Goal: Transaction & Acquisition: Book appointment/travel/reservation

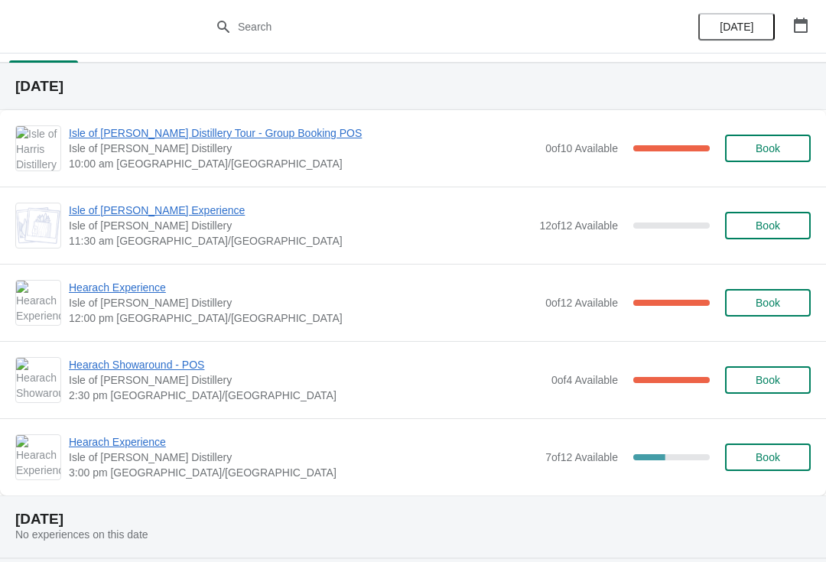
scroll to position [32, 0]
click at [264, 137] on span "Isle of [PERSON_NAME] Distillery Tour - Group Booking POS" at bounding box center [303, 132] width 469 height 15
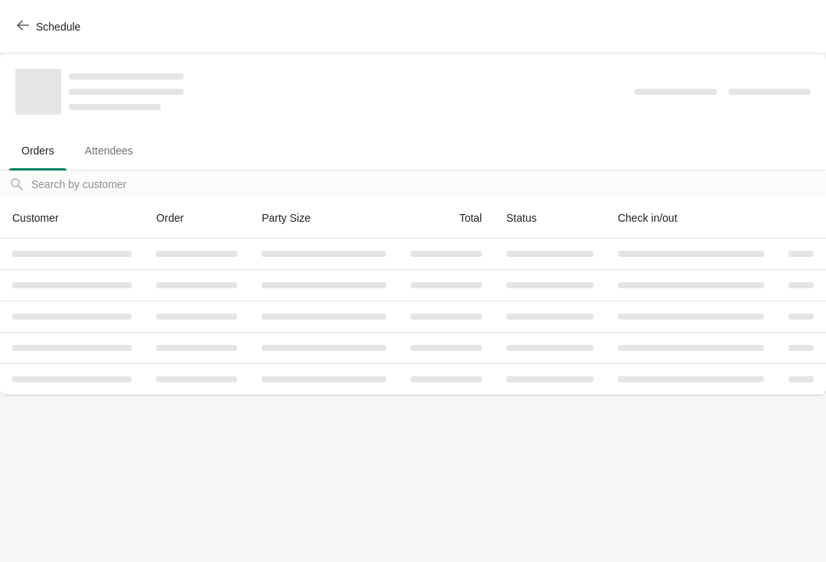
scroll to position [0, 0]
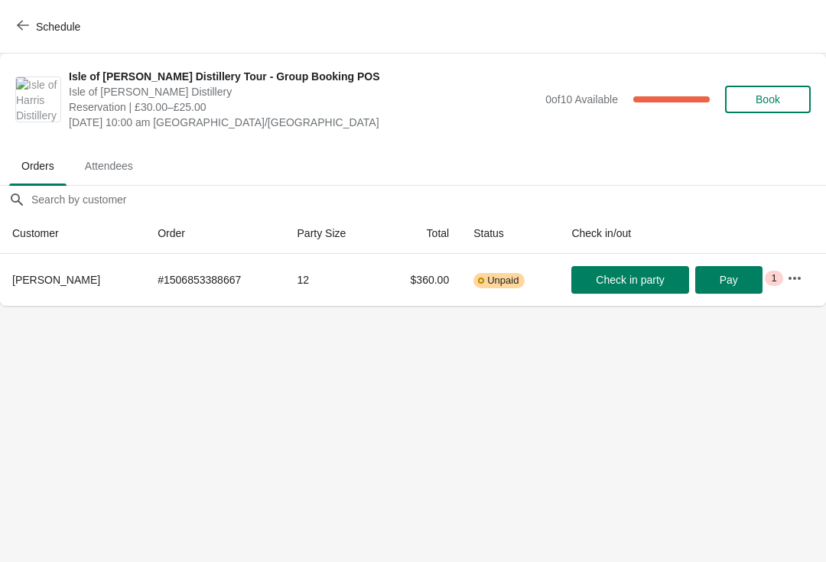
click at [31, 29] on span "Schedule" at bounding box center [50, 26] width 60 height 15
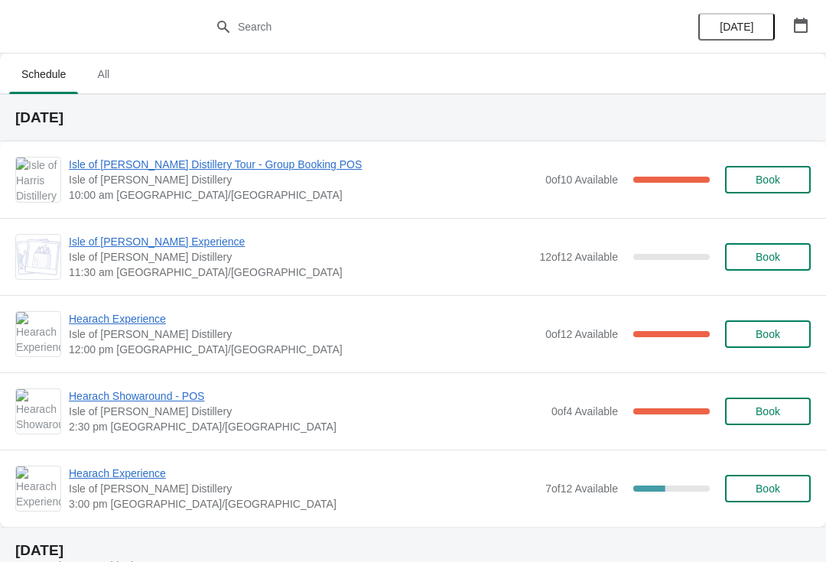
click at [145, 320] on span "Hearach Experience" at bounding box center [303, 318] width 469 height 15
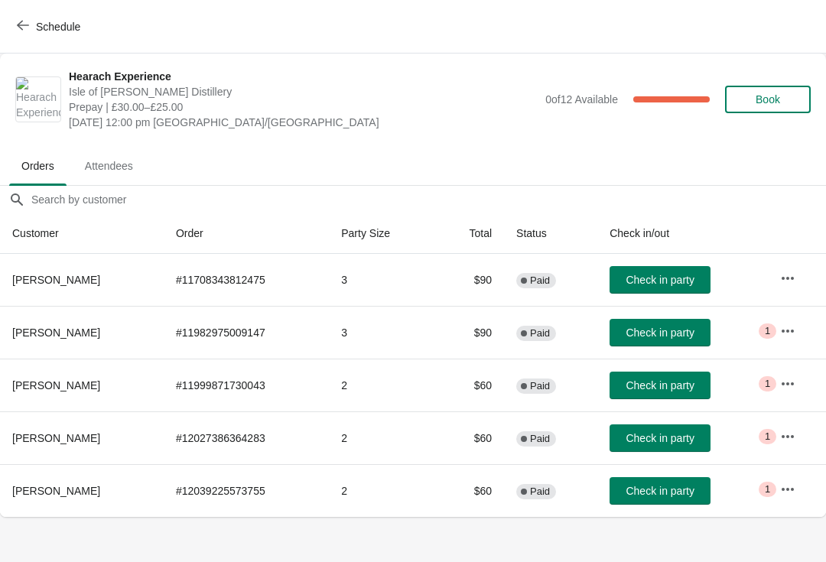
click at [34, 30] on span "Schedule" at bounding box center [50, 26] width 60 height 15
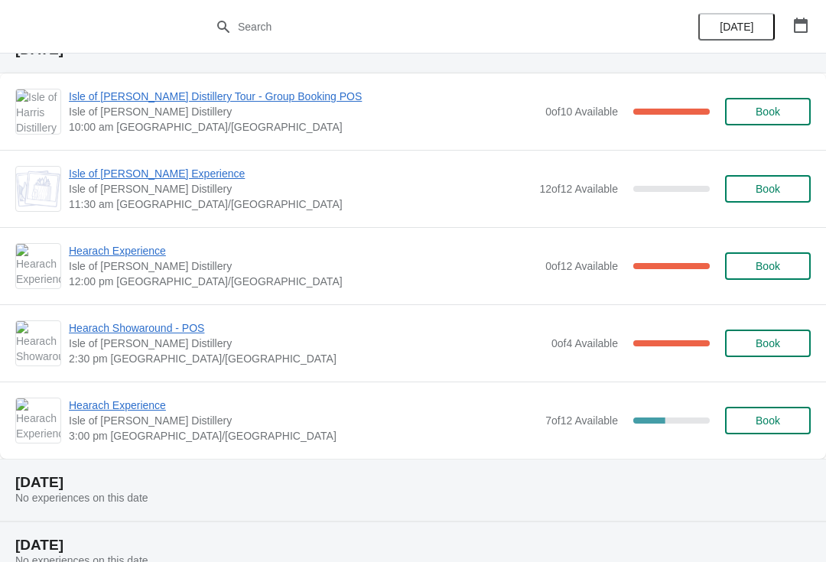
scroll to position [78, 0]
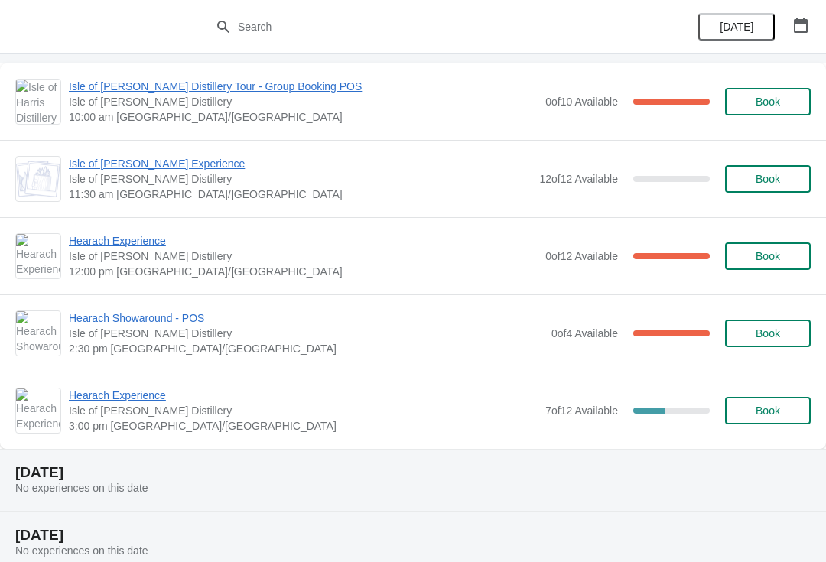
click at [143, 389] on span "Hearach Experience" at bounding box center [303, 395] width 469 height 15
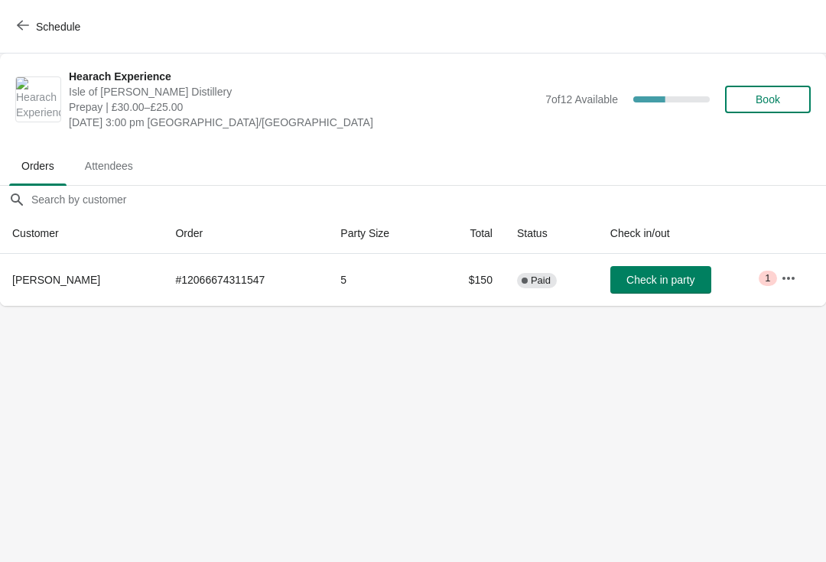
click at [40, 21] on span "Schedule" at bounding box center [58, 27] width 44 height 12
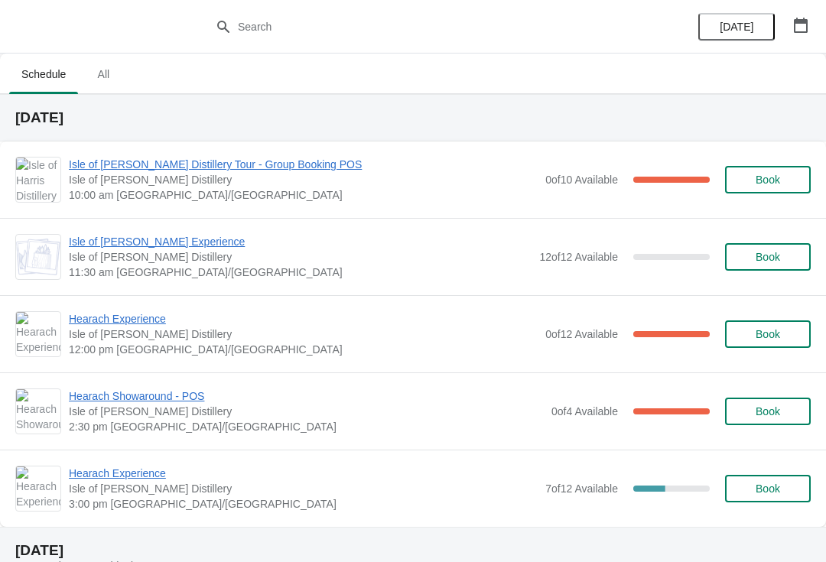
click at [147, 475] on span "Hearach Experience" at bounding box center [303, 473] width 469 height 15
click at [141, 475] on span "Hearach Experience" at bounding box center [303, 473] width 469 height 15
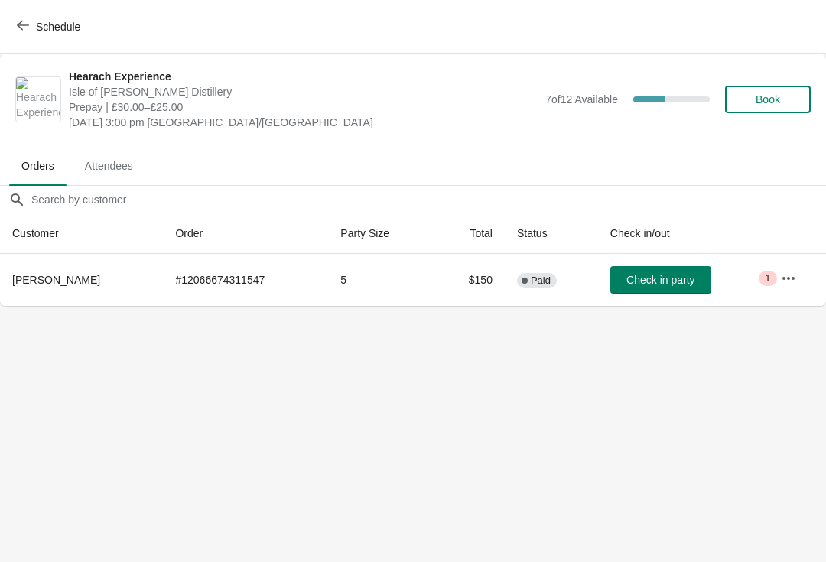
click at [23, 18] on button "Schedule" at bounding box center [50, 27] width 85 height 28
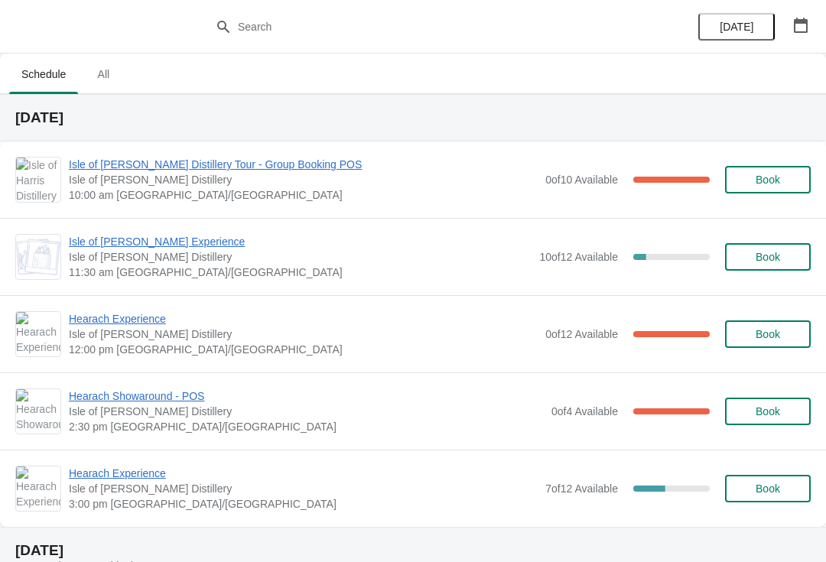
click at [178, 164] on span "Isle of [PERSON_NAME] Distillery Tour - Group Booking POS" at bounding box center [303, 164] width 469 height 15
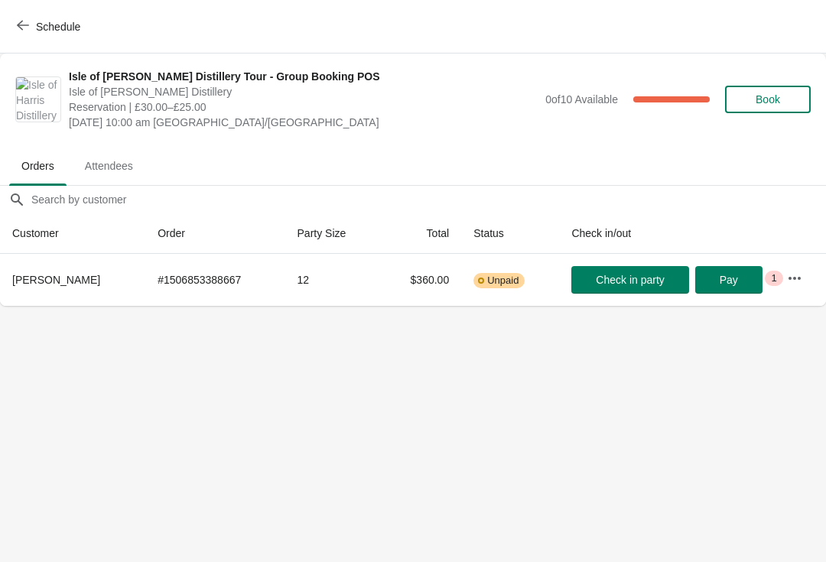
click at [10, 21] on button "Schedule" at bounding box center [50, 27] width 85 height 28
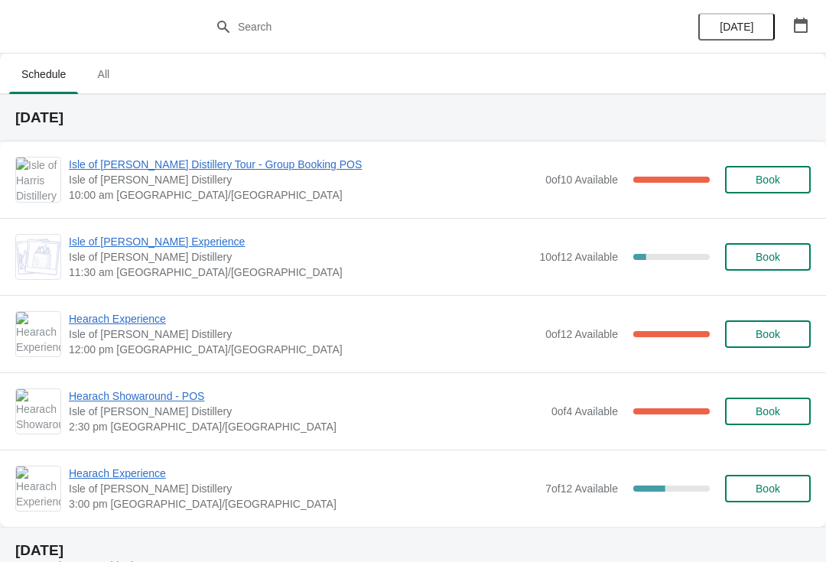
click at [86, 164] on span "Isle of [PERSON_NAME] Distillery Tour - Group Booking POS" at bounding box center [303, 164] width 469 height 15
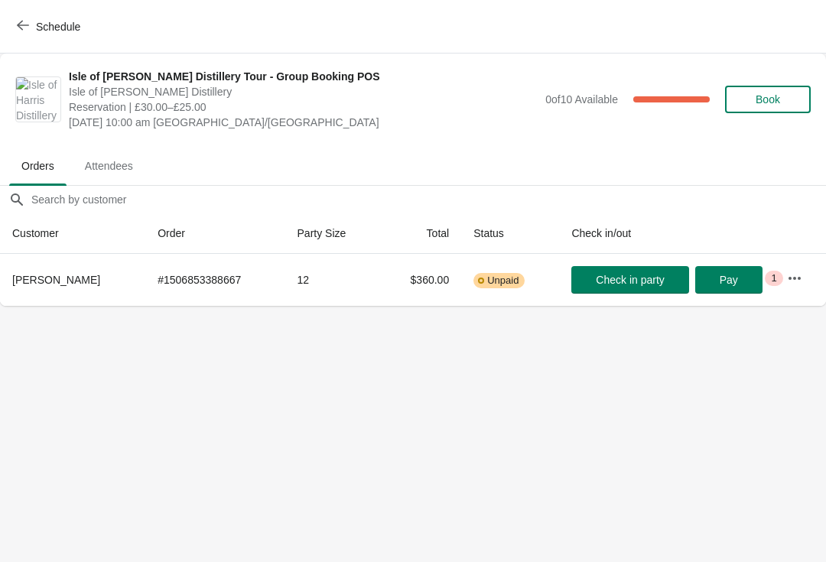
click at [616, 284] on span "Check in party" at bounding box center [630, 280] width 68 height 12
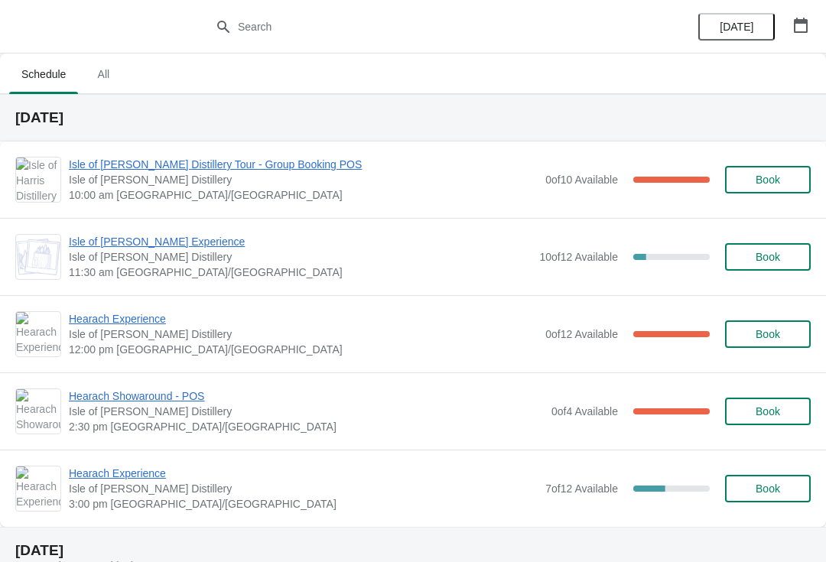
click at [158, 246] on span "Isle of [PERSON_NAME] Experience" at bounding box center [300, 241] width 463 height 15
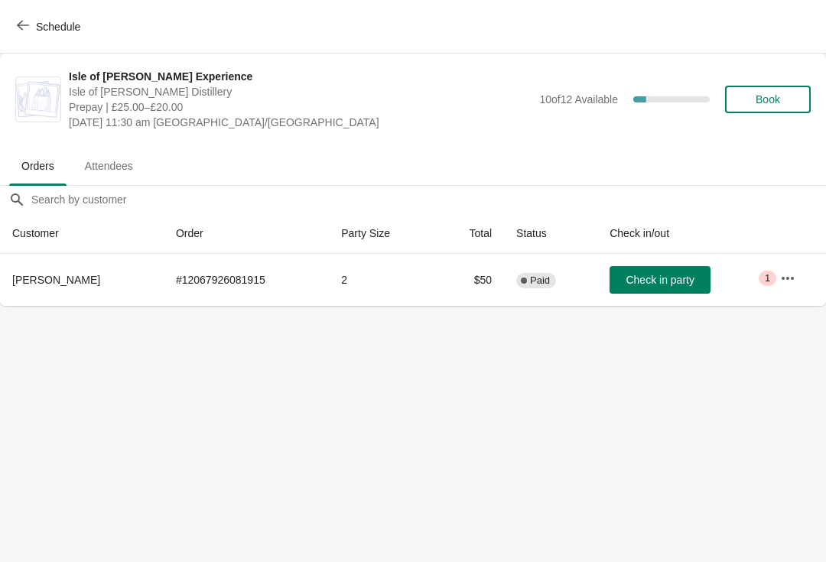
click at [40, 34] on button "Schedule" at bounding box center [50, 27] width 85 height 28
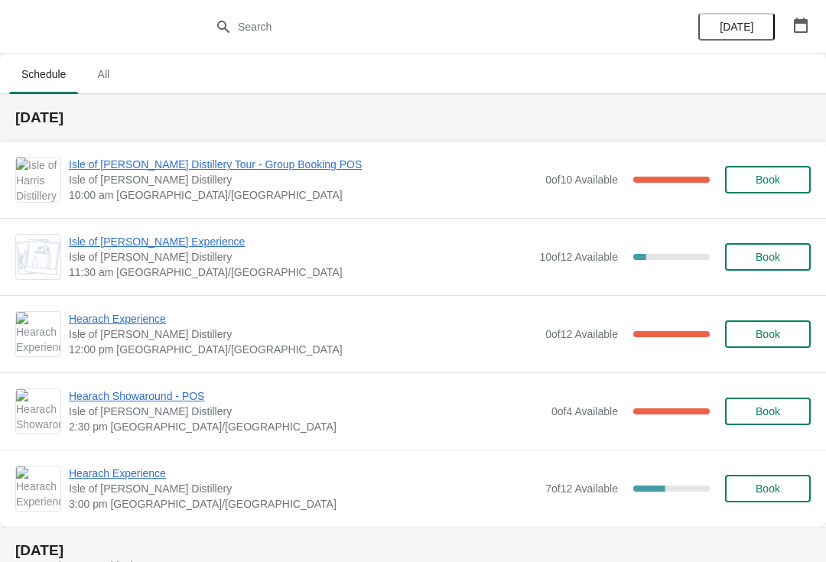
click at [107, 478] on span "Hearach Experience" at bounding box center [303, 473] width 469 height 15
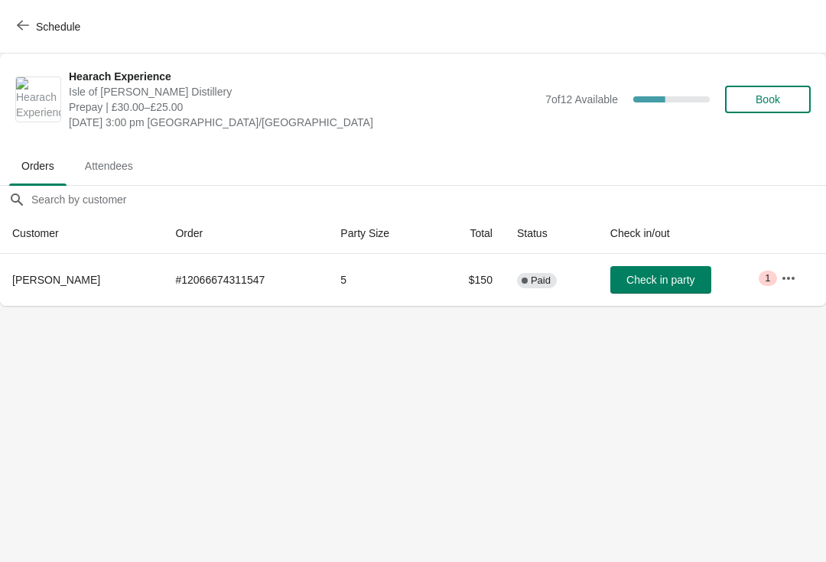
click at [23, 23] on icon "button" at bounding box center [23, 25] width 12 height 12
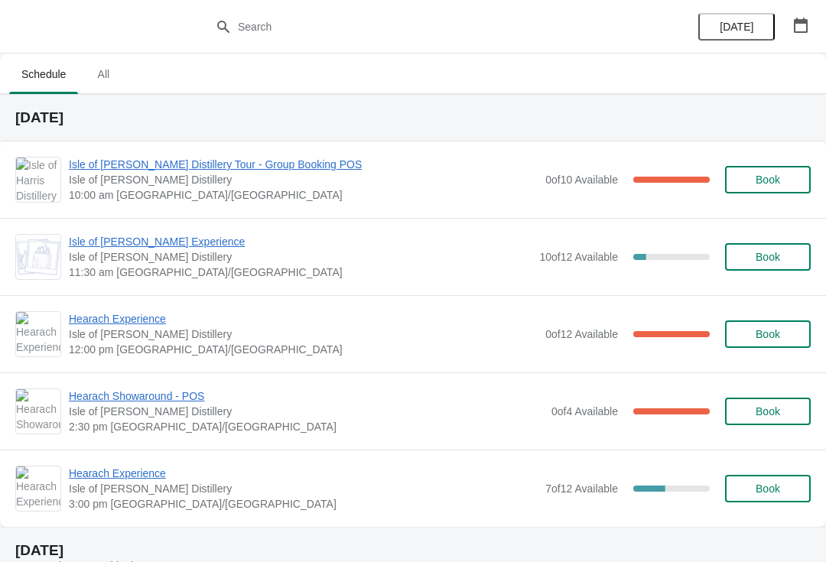
click at [100, 320] on span "Hearach Experience" at bounding box center [303, 318] width 469 height 15
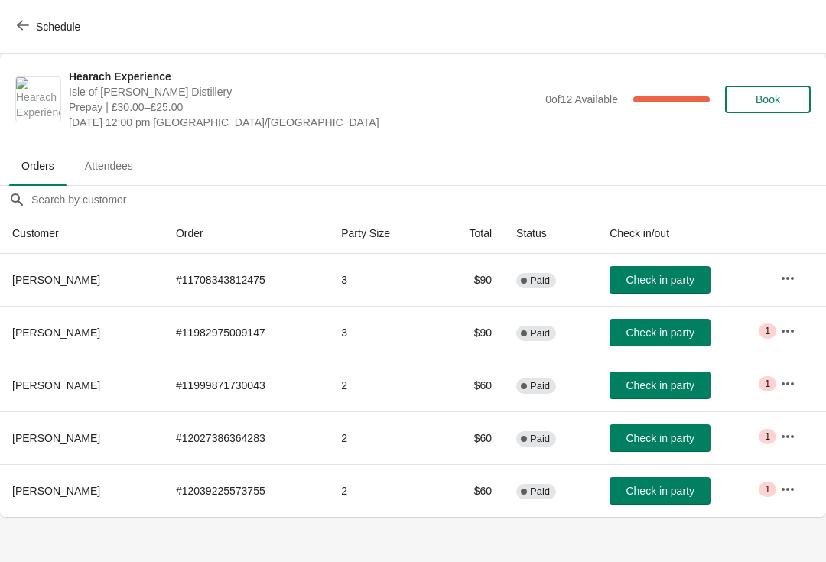
click at [24, 23] on icon "button" at bounding box center [23, 25] width 12 height 12
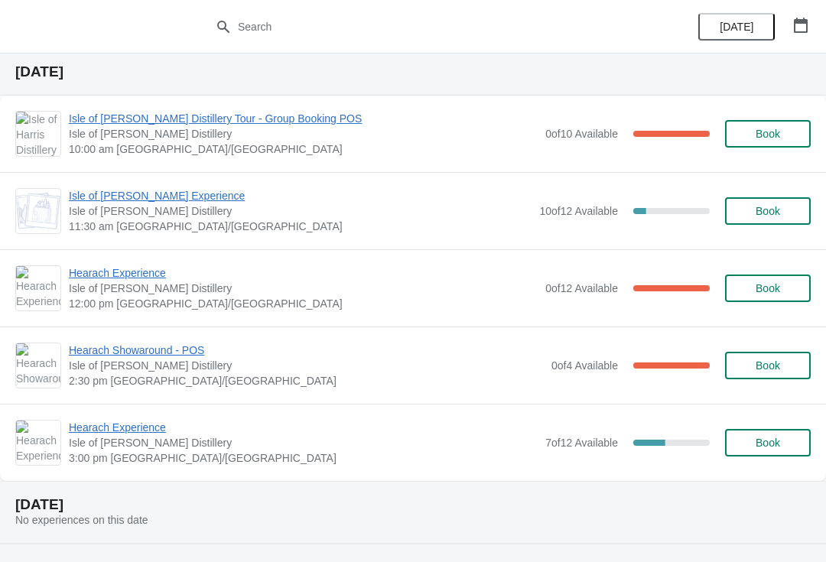
scroll to position [28, 0]
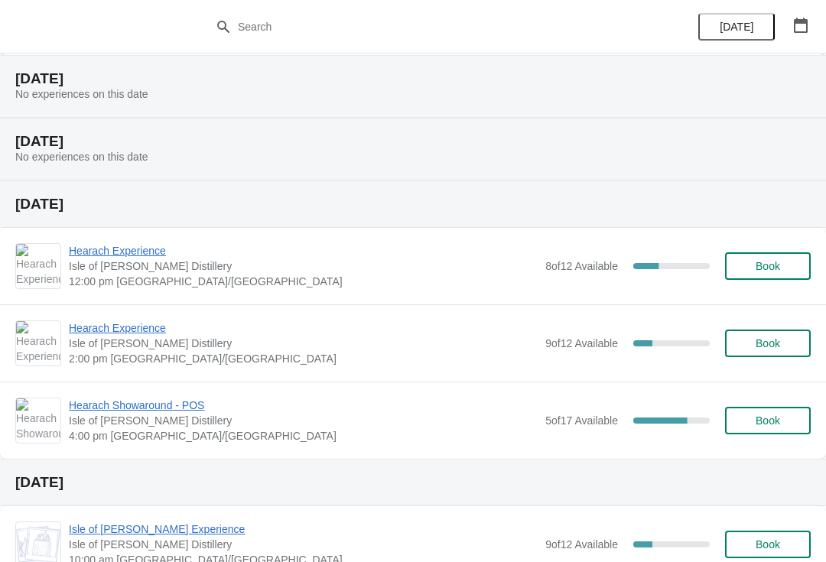
scroll to position [475, 0]
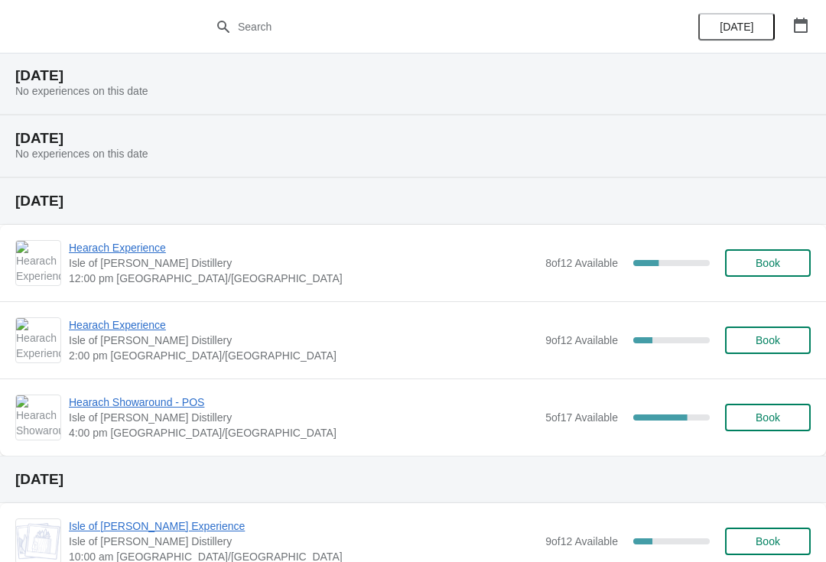
click at [146, 249] on span "Hearach Experience" at bounding box center [303, 247] width 469 height 15
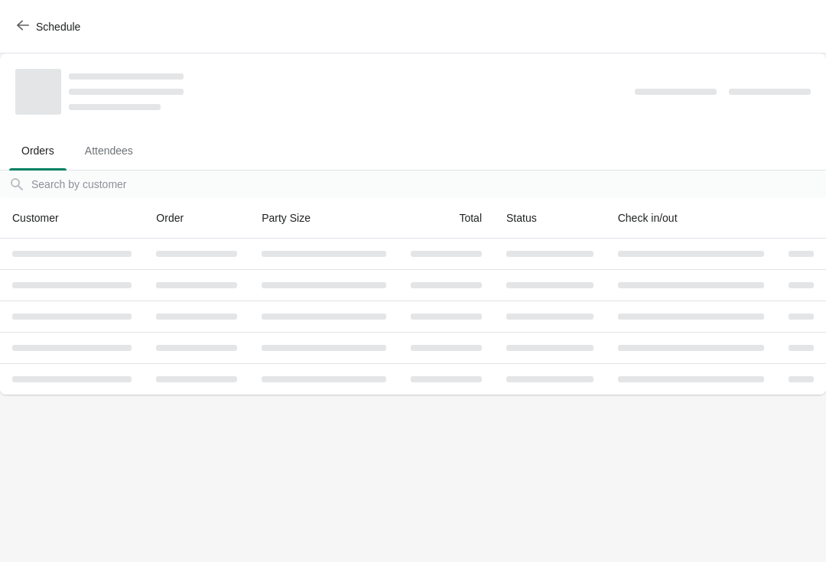
scroll to position [0, 0]
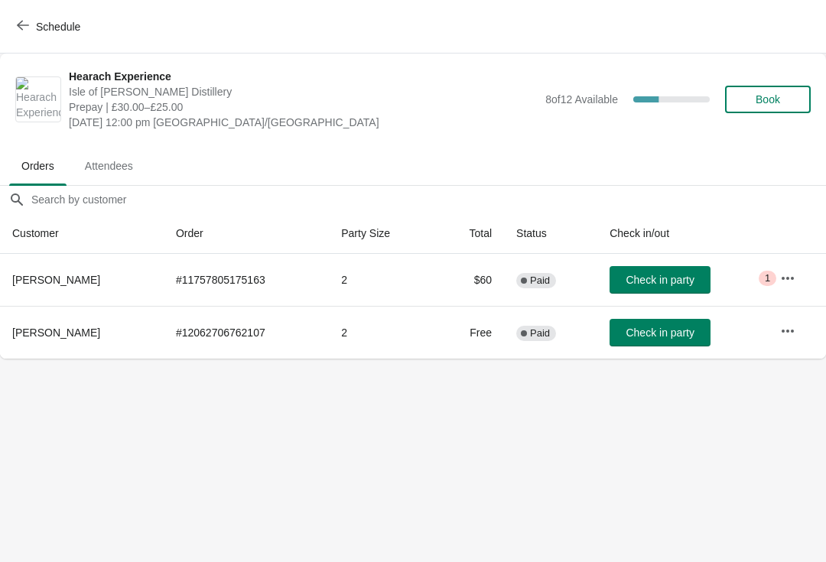
click at [31, 32] on span "Schedule" at bounding box center [50, 26] width 60 height 15
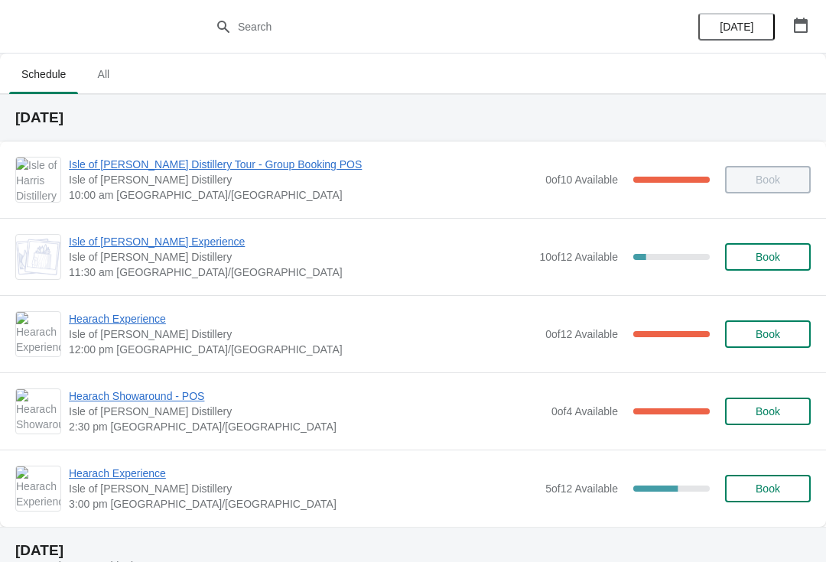
click at [137, 229] on div "Isle of [PERSON_NAME] Experience [GEOGRAPHIC_DATA][PERSON_NAME] 11:30 am [GEOGR…" at bounding box center [413, 256] width 826 height 77
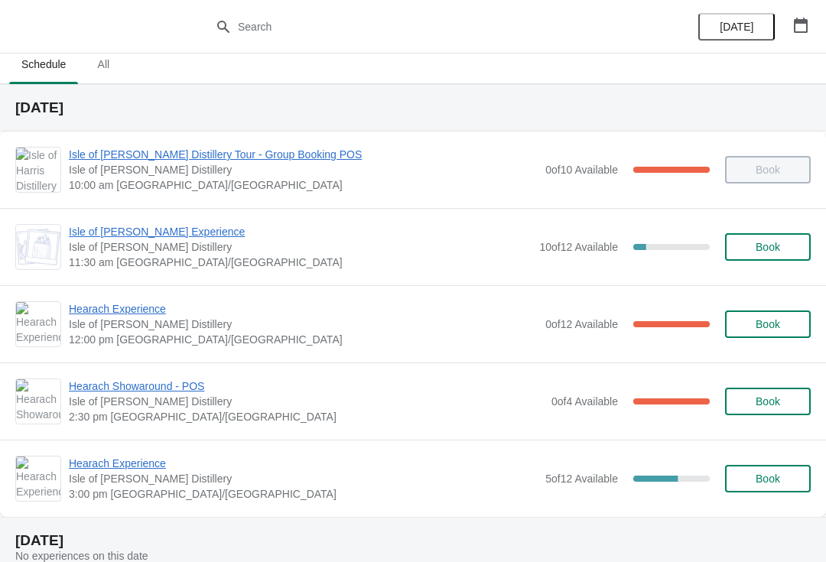
scroll to position [11, 0]
click at [104, 229] on span "Isle of [PERSON_NAME] Experience" at bounding box center [300, 230] width 463 height 15
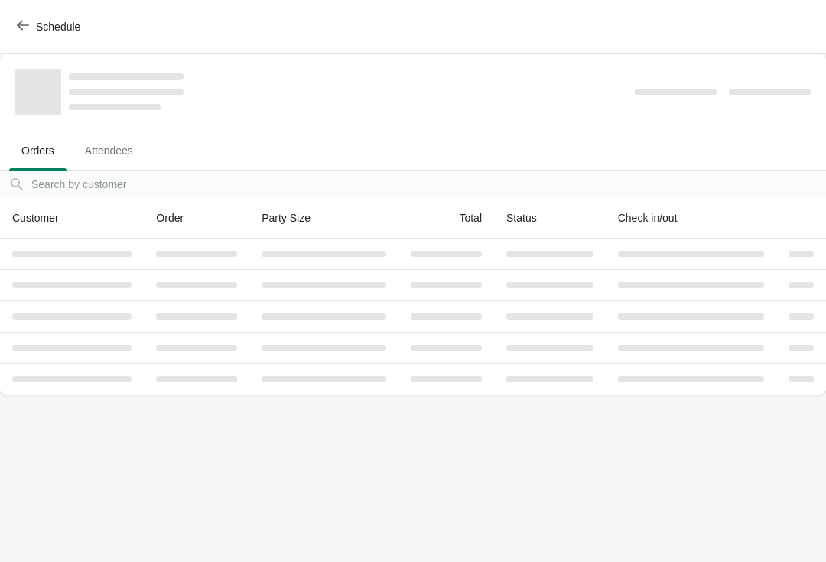
scroll to position [0, 0]
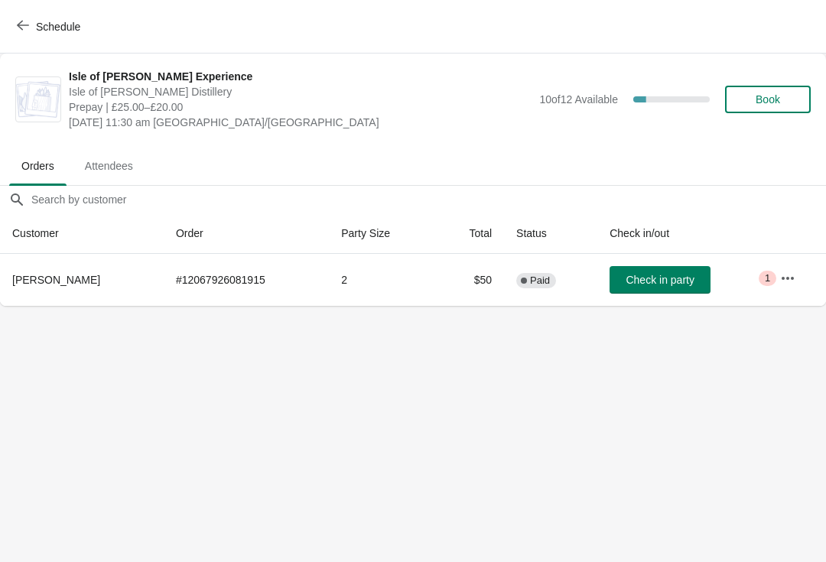
click at [9, 30] on button "Schedule" at bounding box center [50, 27] width 85 height 28
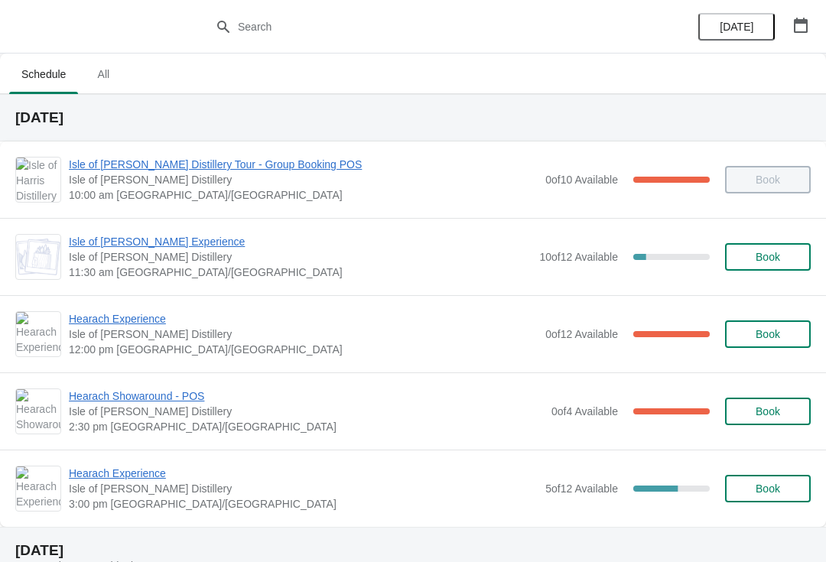
click at [169, 246] on span "Isle of [PERSON_NAME] Experience" at bounding box center [300, 241] width 463 height 15
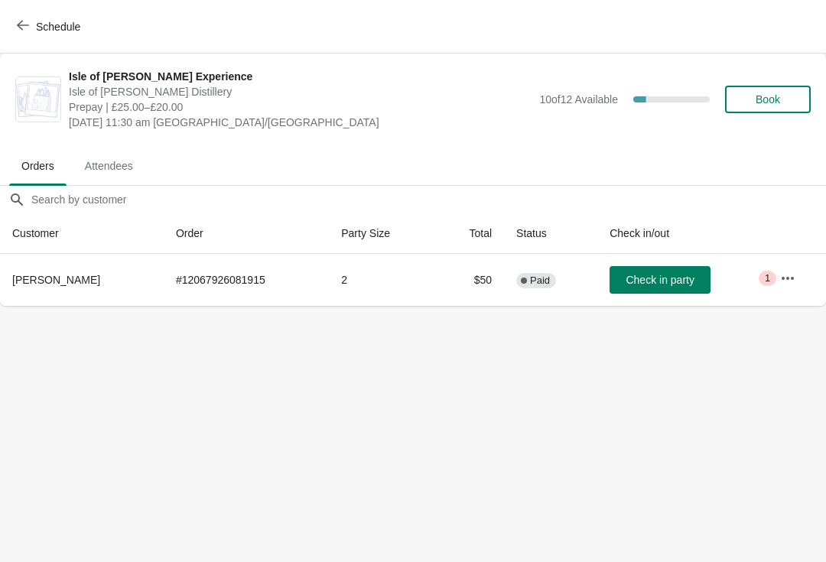
click at [681, 284] on span "Check in party" at bounding box center [660, 280] width 68 height 12
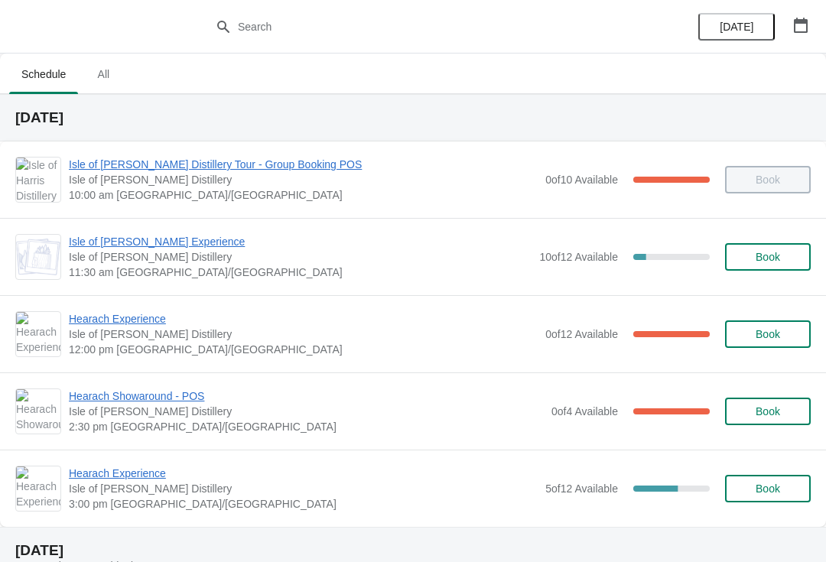
click at [132, 238] on span "Isle of [PERSON_NAME] Experience" at bounding box center [300, 241] width 463 height 15
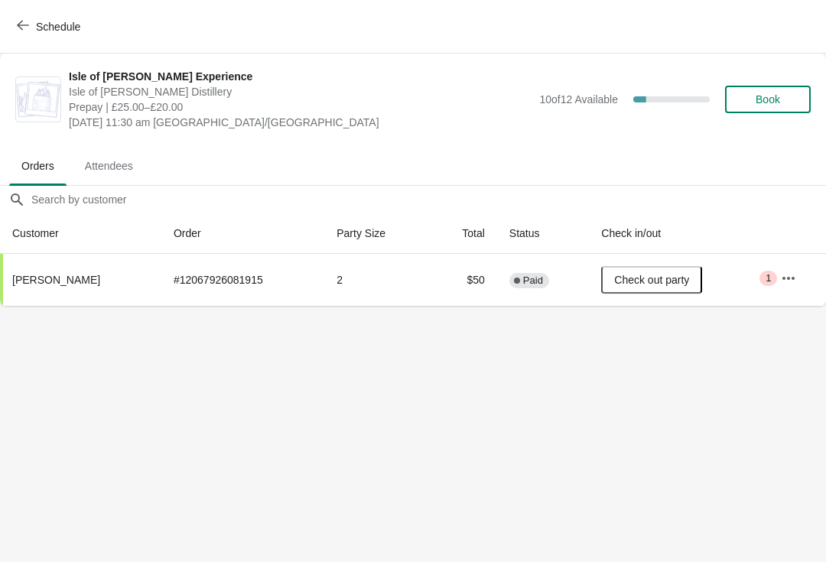
click at [819, 509] on body "Schedule Isle of Harris Gin Experience Isle of Harris Distillery Prepay | £25.0…" at bounding box center [413, 281] width 826 height 562
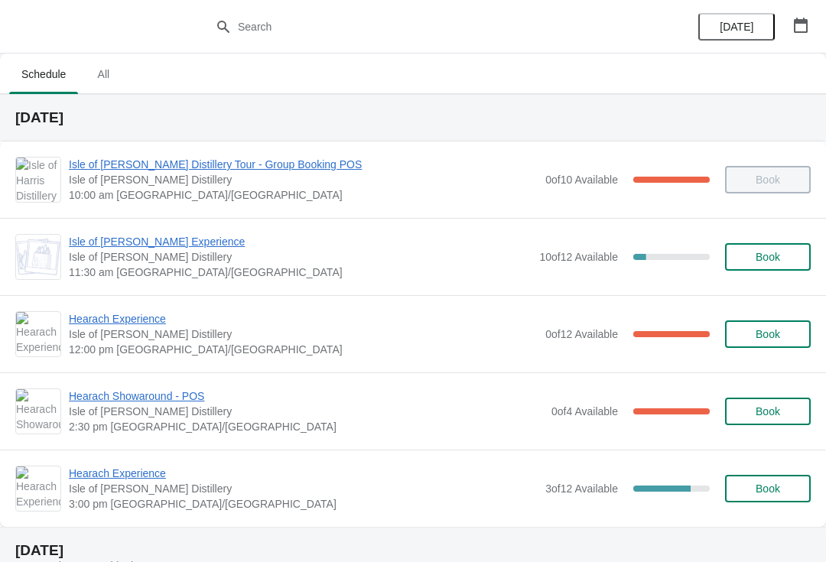
click at [130, 326] on span "Hearach Experience" at bounding box center [303, 318] width 469 height 15
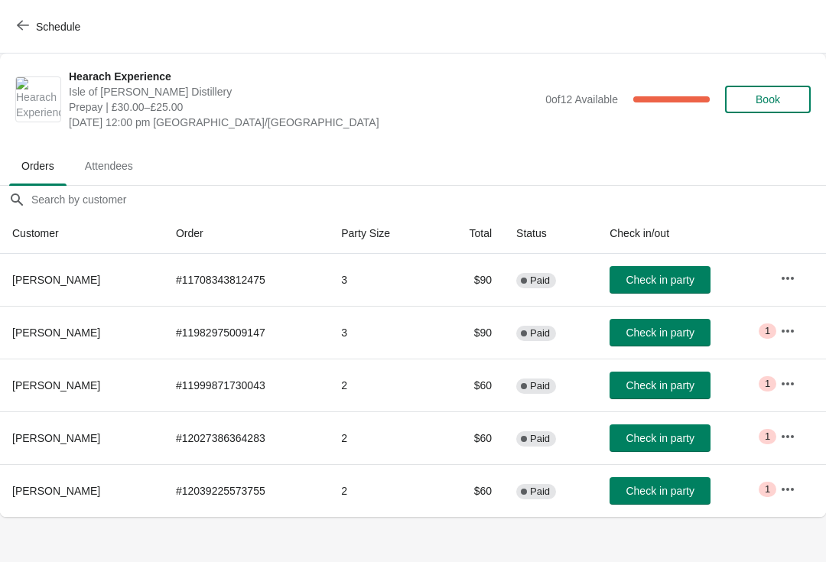
click at [652, 276] on span "Check in party" at bounding box center [660, 280] width 68 height 12
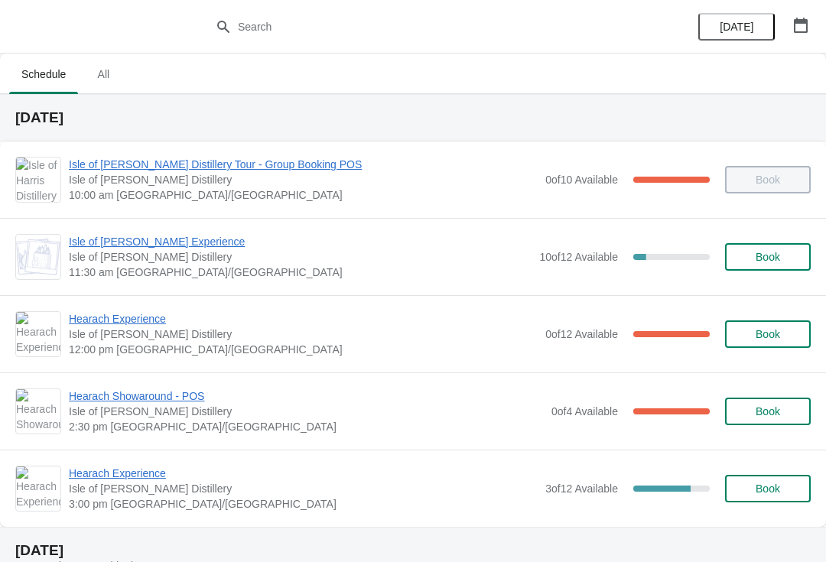
click at [158, 317] on span "Hearach Experience" at bounding box center [303, 318] width 469 height 15
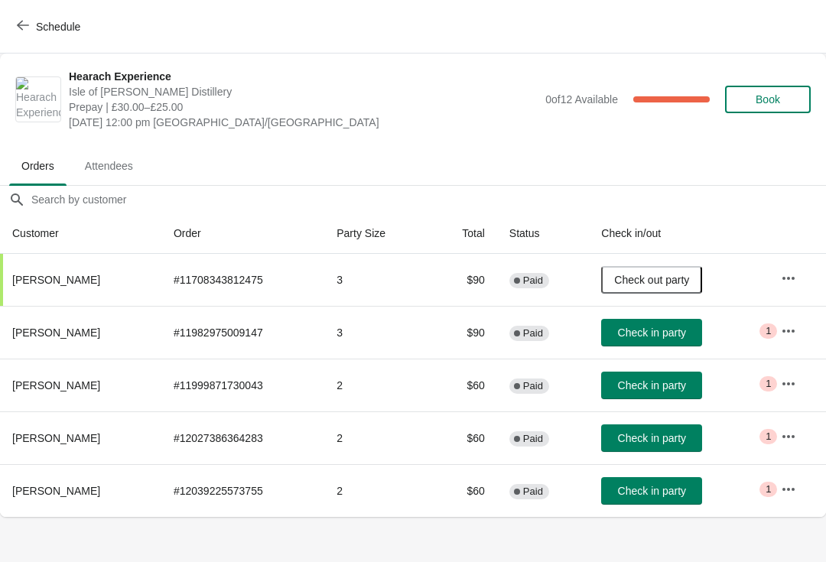
click at [660, 336] on span "Check in party" at bounding box center [652, 333] width 68 height 12
click at [680, 477] on button "Check in party" at bounding box center [651, 491] width 101 height 28
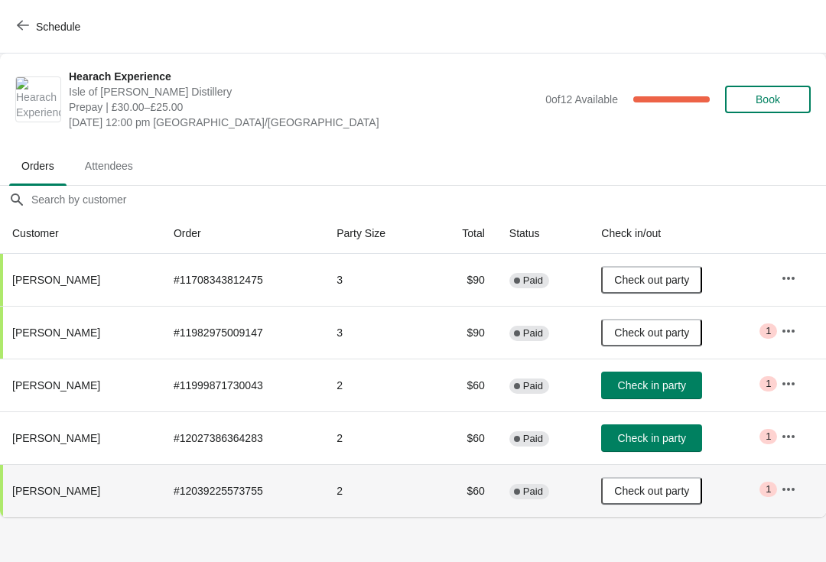
click at [634, 444] on span "Check in party" at bounding box center [652, 438] width 68 height 12
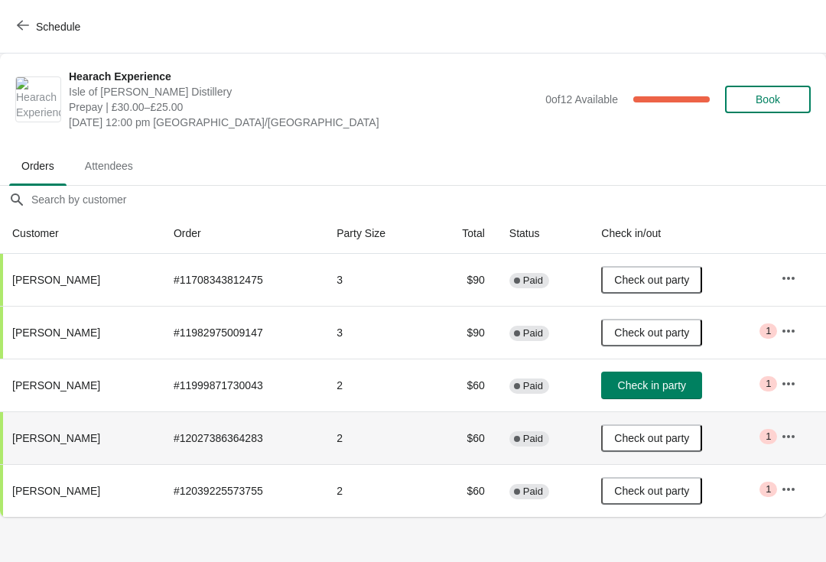
click at [646, 384] on span "Check in party" at bounding box center [652, 385] width 68 height 12
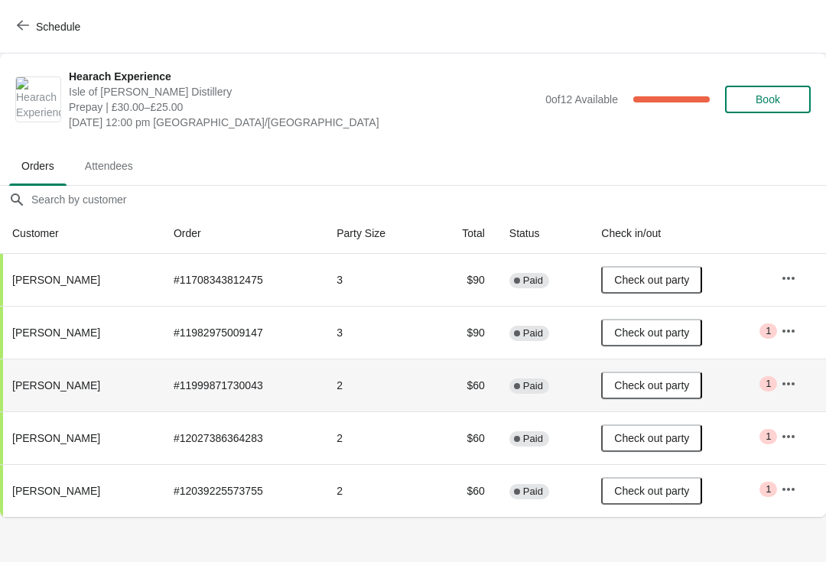
click at [29, 19] on span "Schedule" at bounding box center [50, 26] width 60 height 15
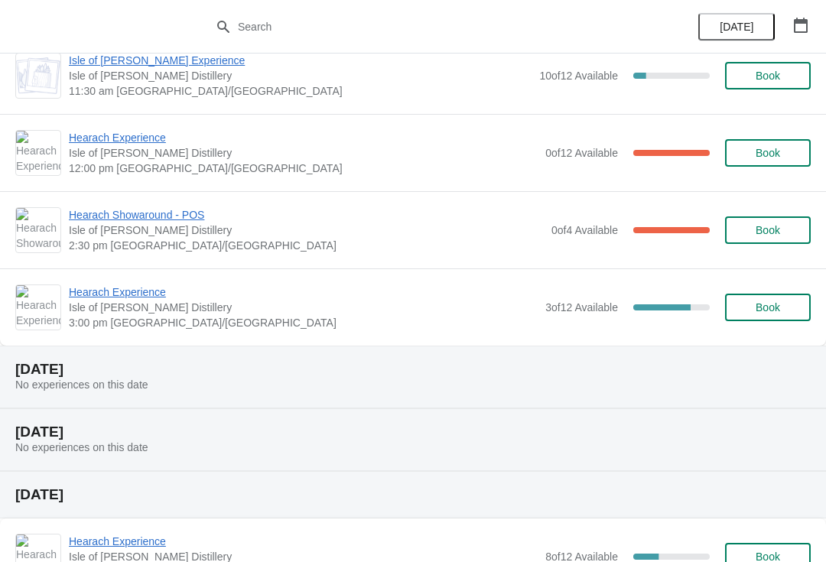
scroll to position [186, 0]
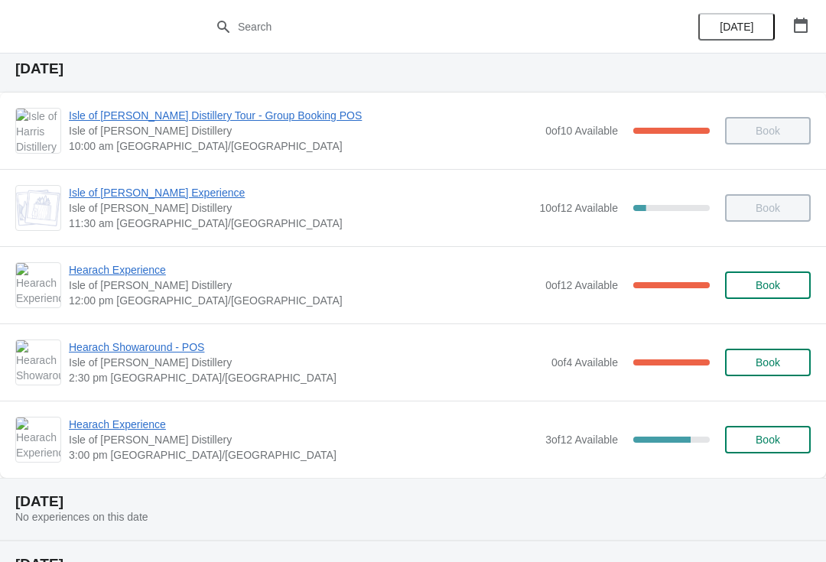
scroll to position [70, 0]
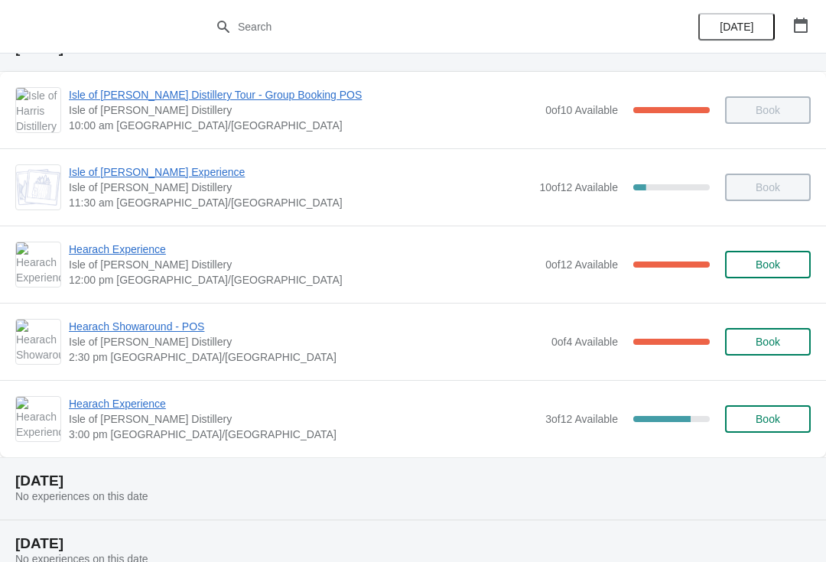
click at [150, 405] on span "Hearach Experience" at bounding box center [303, 403] width 469 height 15
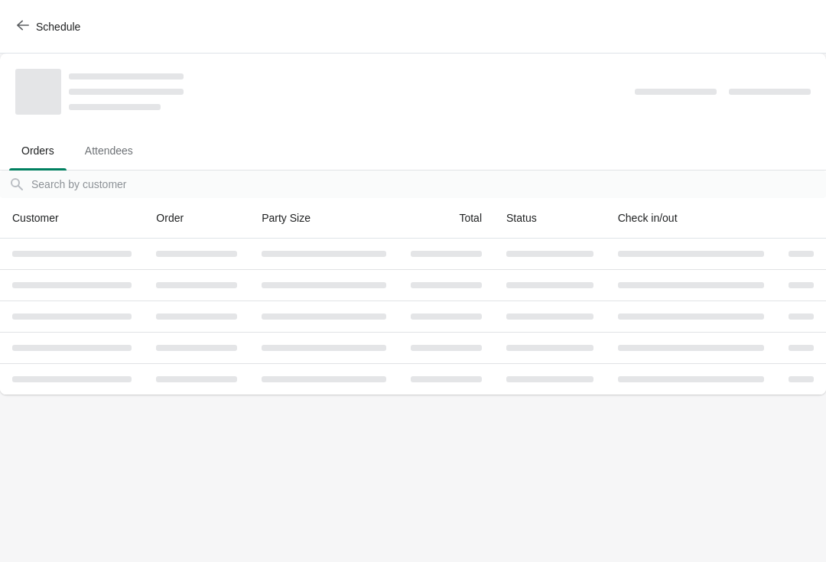
scroll to position [0, 0]
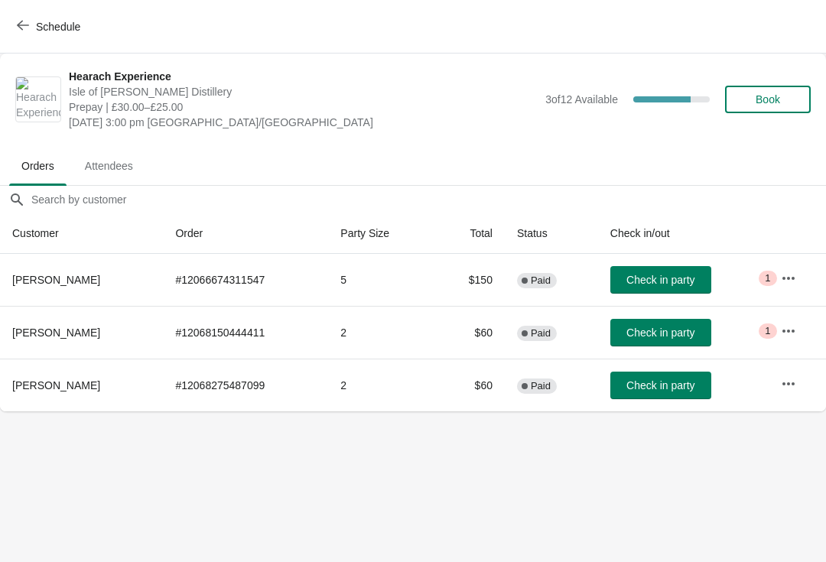
click at [20, 22] on icon "button" at bounding box center [23, 25] width 12 height 12
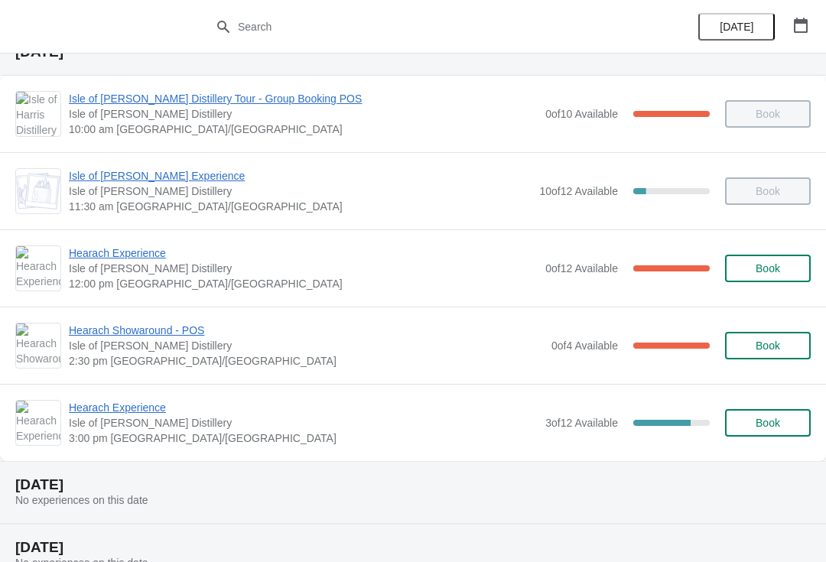
scroll to position [79, 0]
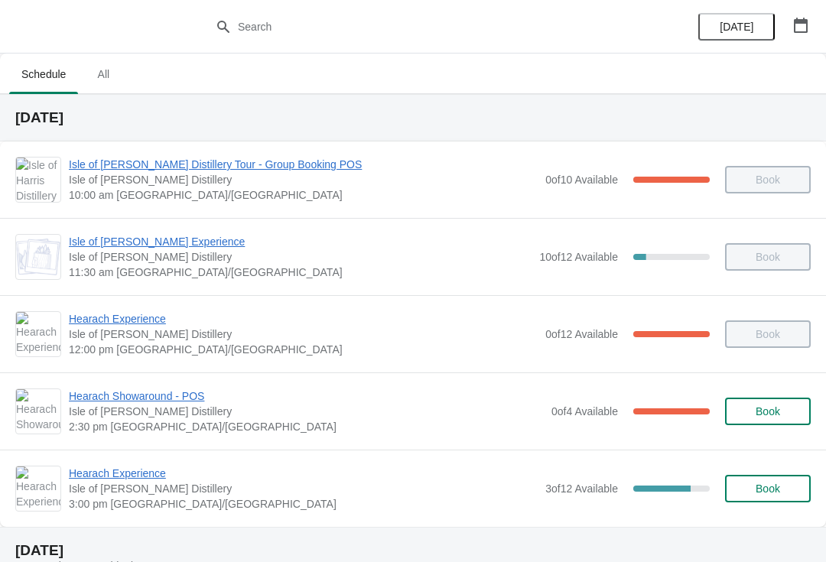
click at [779, 481] on button "Book" at bounding box center [768, 489] width 86 height 28
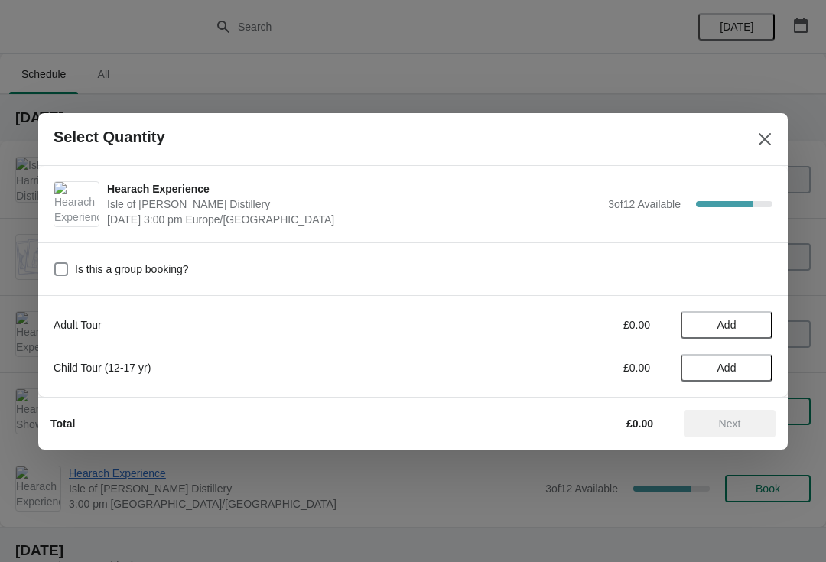
click at [731, 315] on button "Add" at bounding box center [727, 325] width 92 height 28
click at [748, 367] on span "Add" at bounding box center [726, 368] width 64 height 12
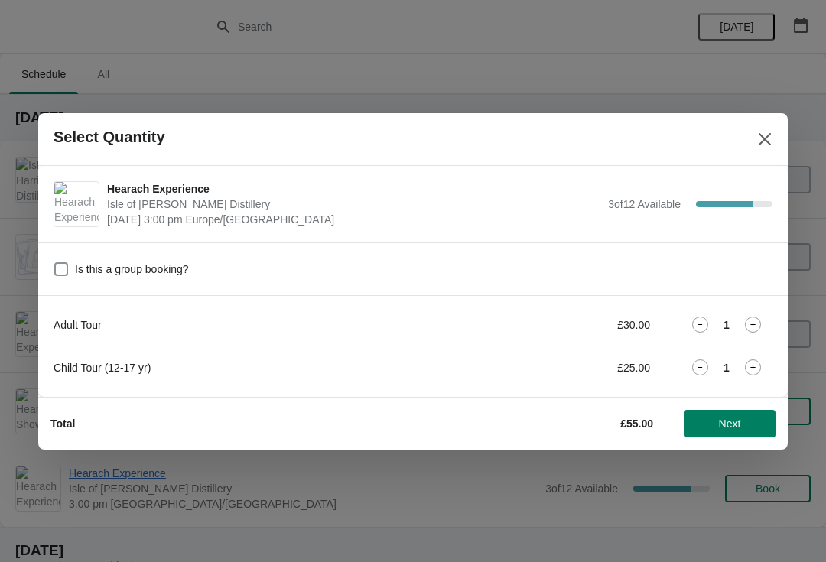
click at [749, 430] on button "Next" at bounding box center [730, 424] width 92 height 28
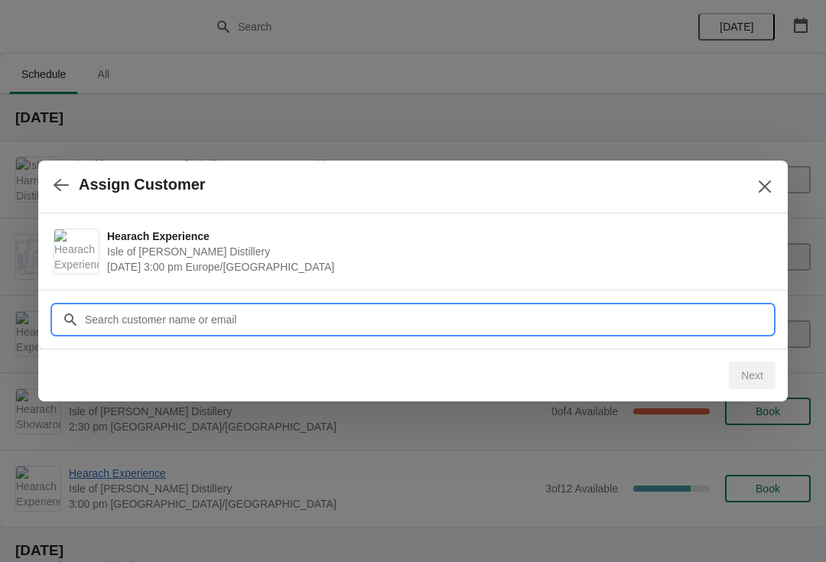
click at [422, 317] on input "Customer" at bounding box center [428, 320] width 688 height 28
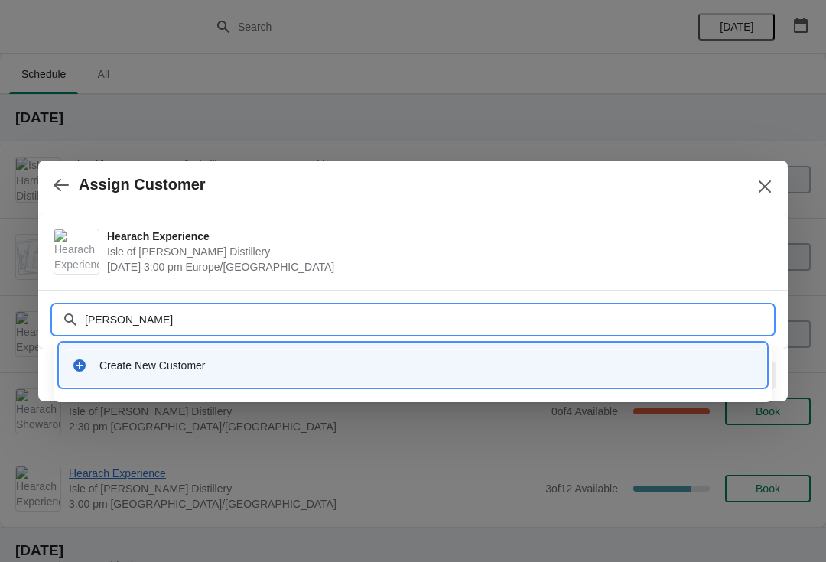
type input "[PERSON_NAME]"
click at [297, 352] on div "Create New Customer" at bounding box center [413, 364] width 694 height 31
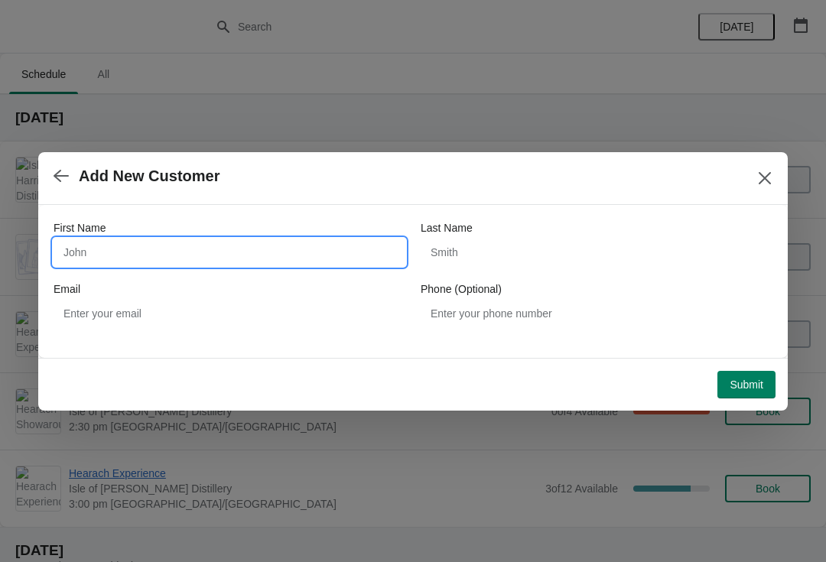
click at [310, 263] on input "First Name" at bounding box center [230, 253] width 352 height 28
type input "[PERSON_NAME]"
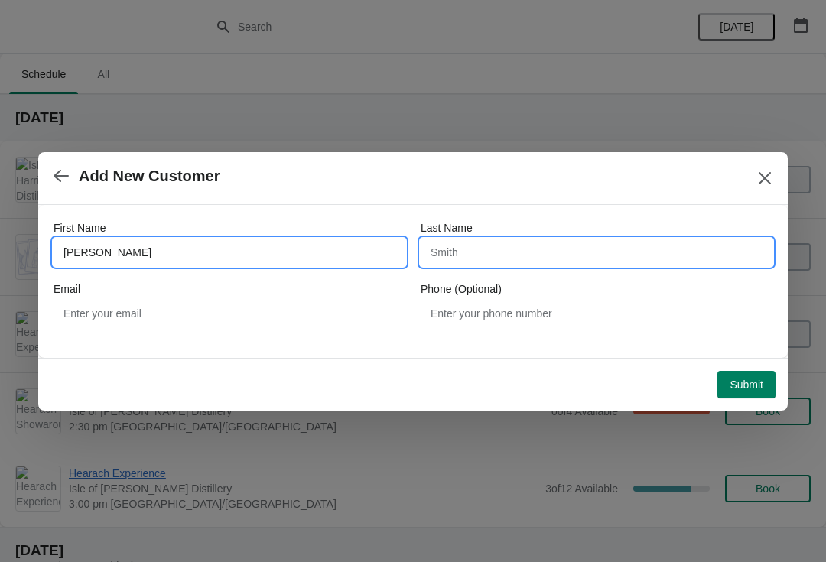
click at [518, 255] on input "Last Name" at bounding box center [597, 253] width 352 height 28
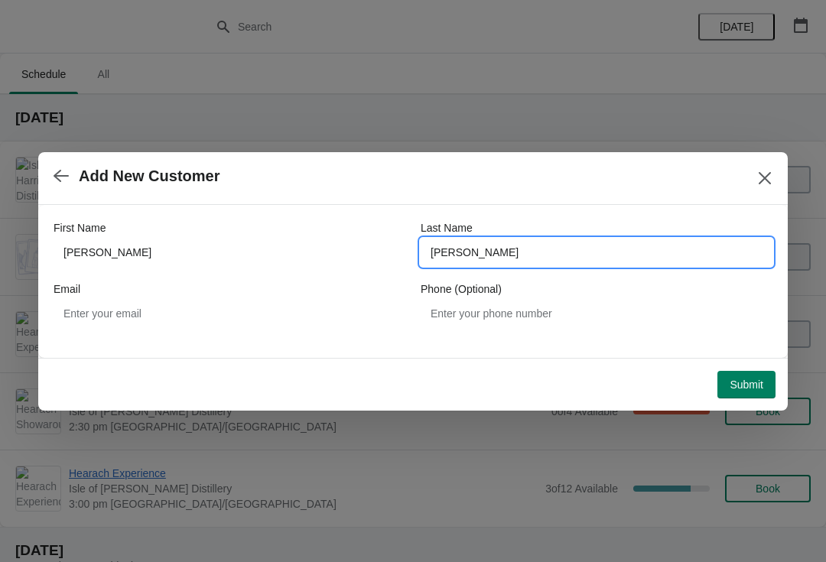
type input "[PERSON_NAME]"
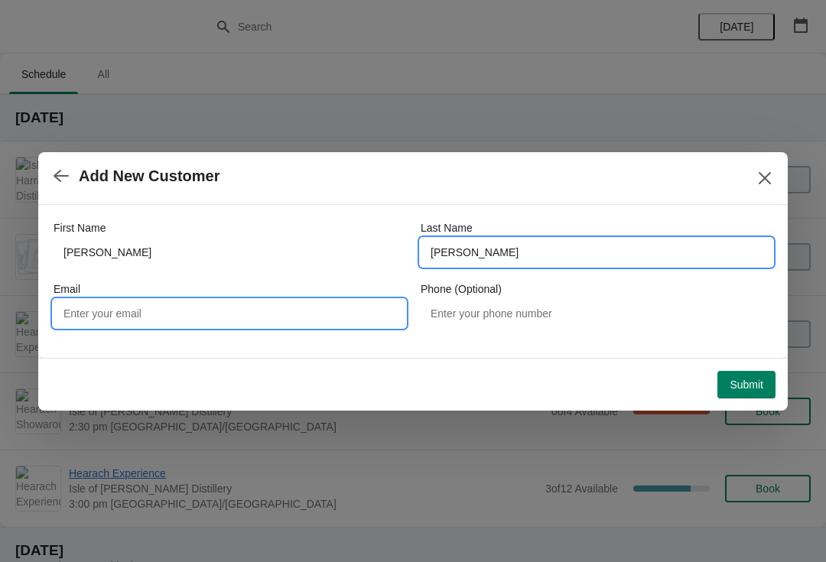
click at [304, 312] on input "Email" at bounding box center [230, 314] width 352 height 28
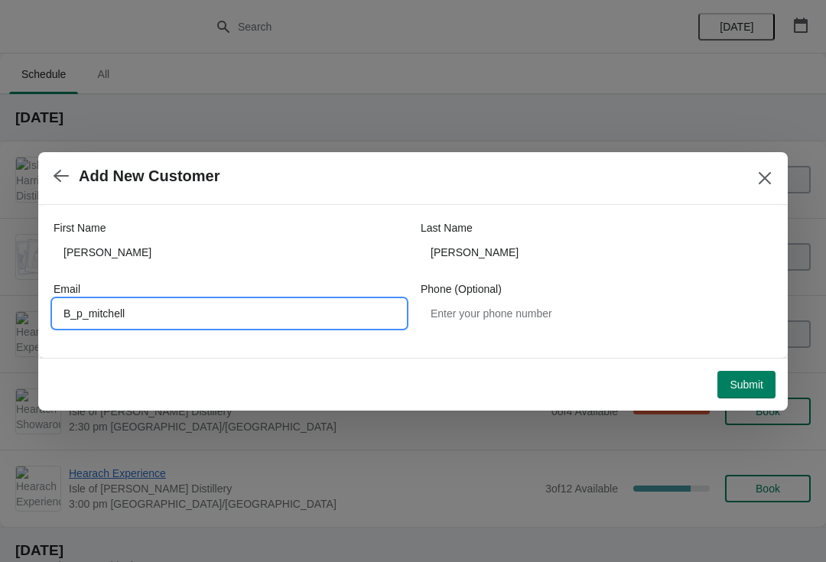
click at [64, 318] on input "B_p_mitchell" at bounding box center [230, 314] width 352 height 28
click at [70, 312] on input "B_p_mitchell" at bounding box center [230, 314] width 352 height 28
click at [230, 308] on input "b_p_mitchell" at bounding box center [230, 314] width 352 height 28
type input "[EMAIL_ADDRESS][DOMAIN_NAME]"
click at [753, 374] on button "Submit" at bounding box center [746, 385] width 58 height 28
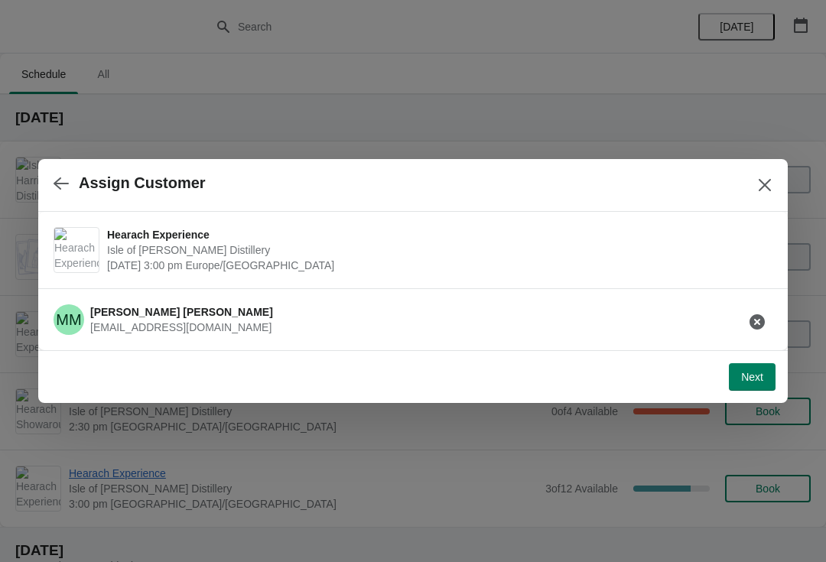
click at [748, 376] on span "Next" at bounding box center [752, 377] width 22 height 12
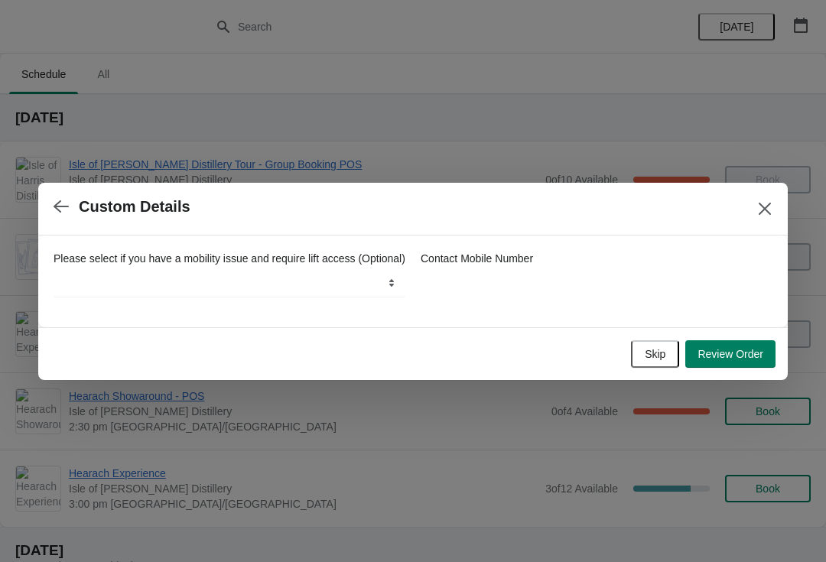
click at [746, 360] on span "Review Order" at bounding box center [730, 354] width 66 height 12
